Goal: Find specific page/section: Find specific page/section

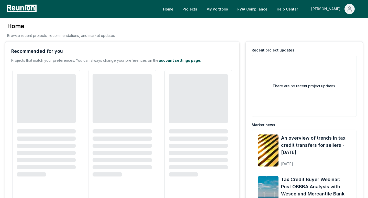
click at [350, 13] on span "Main" at bounding box center [350, 9] width 10 height 10
click at [330, 28] on p "Admin Portal" at bounding box center [340, 27] width 21 height 6
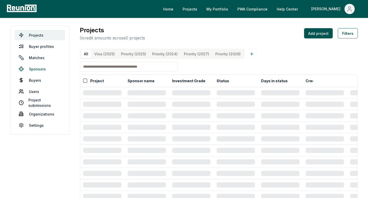
click at [36, 69] on link "Sponsors" at bounding box center [40, 69] width 51 height 10
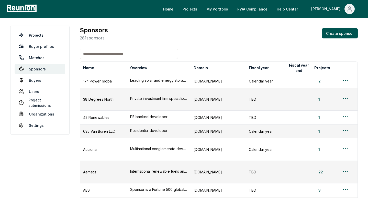
click at [163, 55] on input at bounding box center [129, 54] width 98 height 10
click at [162, 54] on input "*" at bounding box center [129, 54] width 98 height 10
click at [154, 54] on input "***" at bounding box center [129, 54] width 98 height 10
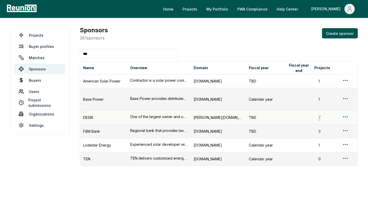
type input "***"
click at [319, 115] on button "7" at bounding box center [320, 117] width 10 height 5
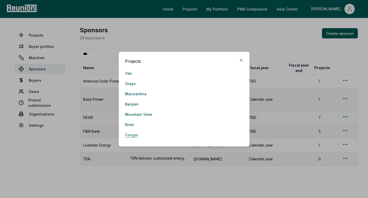
click at [133, 135] on link "Cougar" at bounding box center [131, 135] width 13 height 10
click at [133, 124] on link "River" at bounding box center [129, 125] width 9 height 10
click at [133, 117] on link "Mountain View" at bounding box center [138, 114] width 27 height 10
click at [134, 104] on link "Banyan" at bounding box center [132, 104] width 14 height 10
click at [142, 95] on link "Manzantina" at bounding box center [136, 94] width 22 height 10
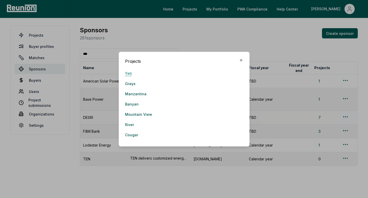
click at [128, 73] on link "Yeti" at bounding box center [128, 73] width 7 height 10
click at [138, 93] on link "Manzantina" at bounding box center [136, 94] width 22 height 10
